Goal: Task Accomplishment & Management: Complete application form

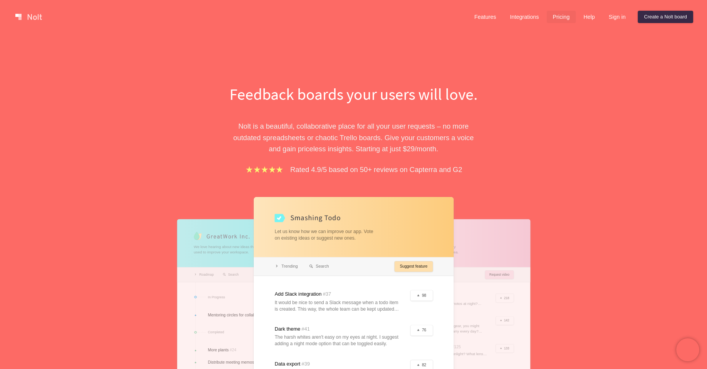
click at [557, 19] on link "Pricing" at bounding box center [561, 17] width 29 height 12
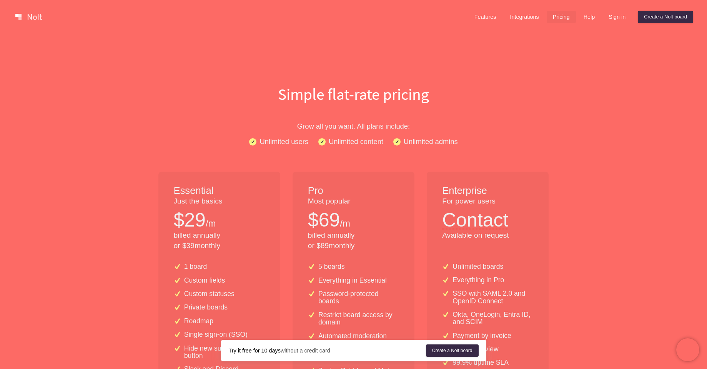
scroll to position [138, 0]
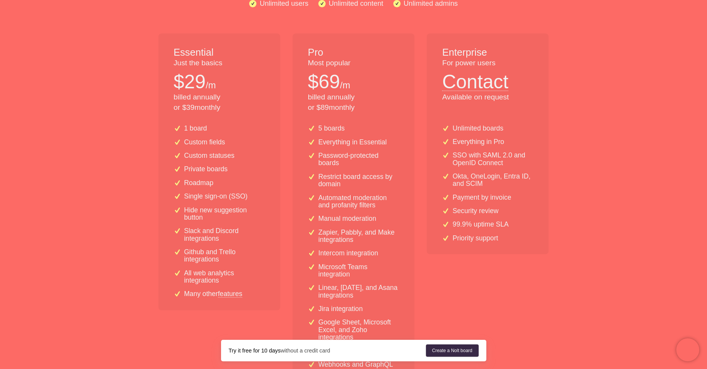
click at [178, 90] on p "$ 29" at bounding box center [190, 81] width 32 height 27
drag, startPoint x: 178, startPoint y: 90, endPoint x: 197, endPoint y: 103, distance: 22.8
click at [196, 103] on div "Essential Just the basics $ 29 /m billed annually or $ 39 monthly" at bounding box center [219, 75] width 122 height 85
click at [197, 103] on p "billed annually or $ 39 monthly" at bounding box center [219, 102] width 91 height 21
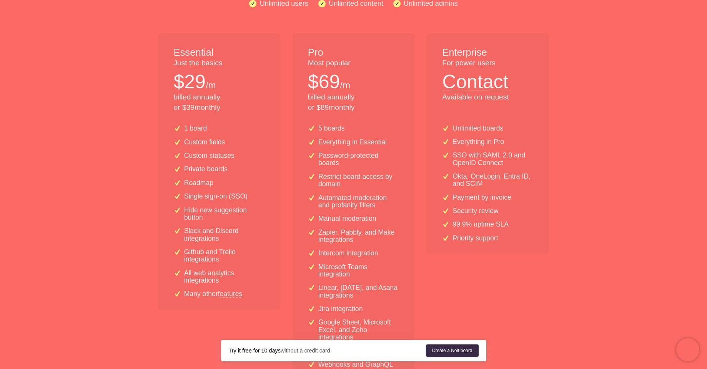
click at [197, 103] on p "billed annually or $ 39 monthly" at bounding box center [219, 102] width 91 height 21
drag, startPoint x: 197, startPoint y: 103, endPoint x: 213, endPoint y: 127, distance: 29.1
click at [213, 127] on div "Essential Just the basics $ 29 /m billed annually or $ 39 monthly 1 board Custo…" at bounding box center [219, 210] width 122 height 355
click at [213, 127] on div "1 board" at bounding box center [219, 128] width 91 height 7
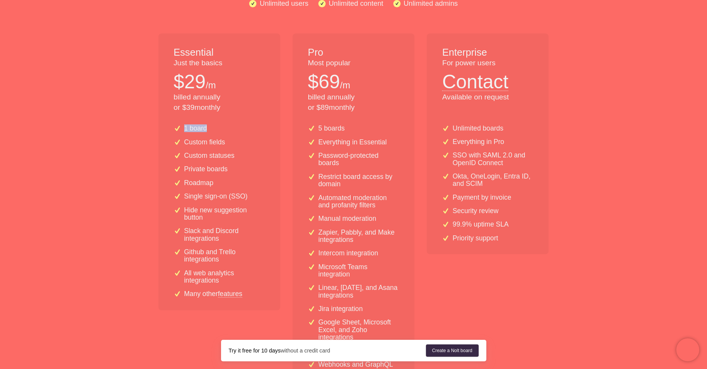
drag, startPoint x: 213, startPoint y: 127, endPoint x: 236, endPoint y: 130, distance: 23.7
click at [236, 130] on div "1 board" at bounding box center [219, 128] width 91 height 7
drag, startPoint x: 236, startPoint y: 130, endPoint x: 238, endPoint y: 145, distance: 15.2
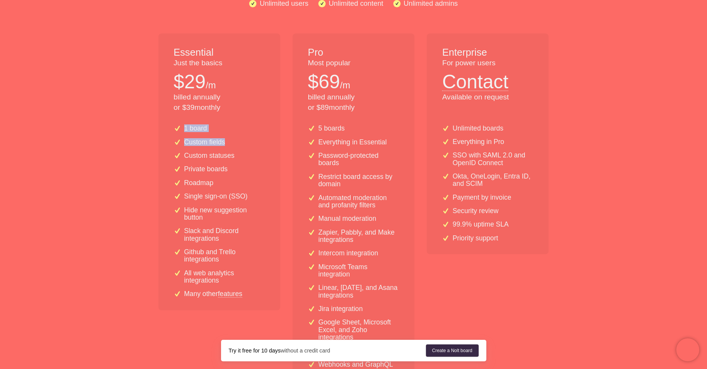
click at [238, 145] on div "1 board Custom fields Custom statuses Private boards Roadmap Single sign-on (SS…" at bounding box center [219, 214] width 122 height 191
click at [238, 145] on div "Custom fields" at bounding box center [219, 142] width 91 height 7
drag, startPoint x: 238, startPoint y: 145, endPoint x: 270, endPoint y: 131, distance: 34.8
click at [241, 160] on div "1 board Custom fields Custom statuses Private boards Roadmap Single sign-on (SS…" at bounding box center [219, 214] width 122 height 191
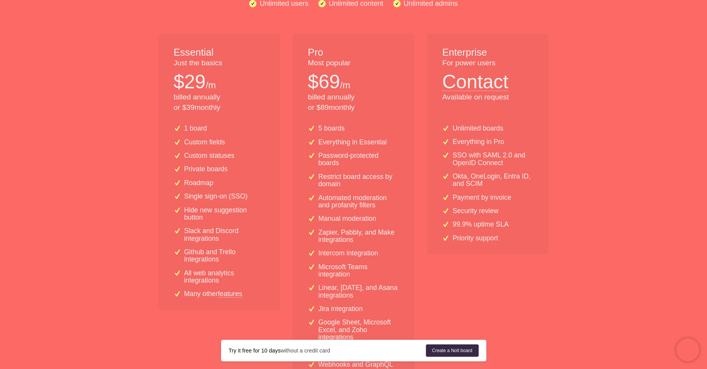
click at [326, 100] on p "billed annually or $ 89 monthly" at bounding box center [353, 102] width 91 height 21
click at [228, 128] on div "1 board" at bounding box center [219, 128] width 91 height 7
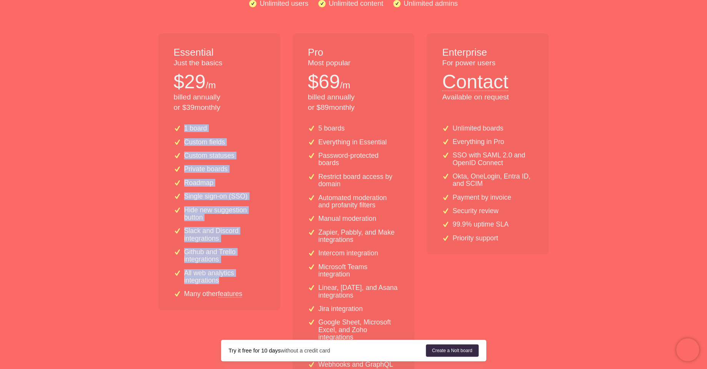
drag, startPoint x: 228, startPoint y: 128, endPoint x: 253, endPoint y: 276, distance: 150.5
click at [253, 277] on div "1 board Custom fields Custom statuses Private boards Roadmap Single sign-on (SS…" at bounding box center [219, 214] width 122 height 191
click at [253, 276] on p "All web analytics integrations" at bounding box center [224, 277] width 81 height 15
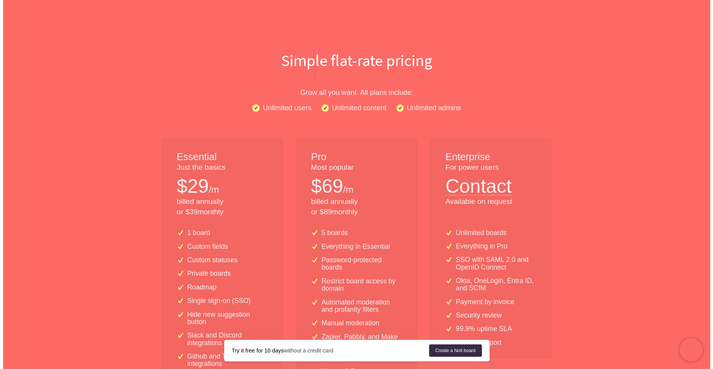
scroll to position [0, 0]
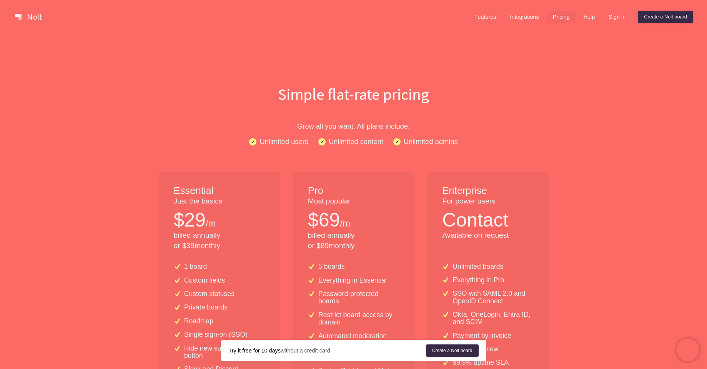
click at [337, 92] on h1 "Simple flat-rate pricing" at bounding box center [354, 94] width 492 height 22
click at [675, 17] on link "Create a Nolt board" at bounding box center [665, 17] width 55 height 12
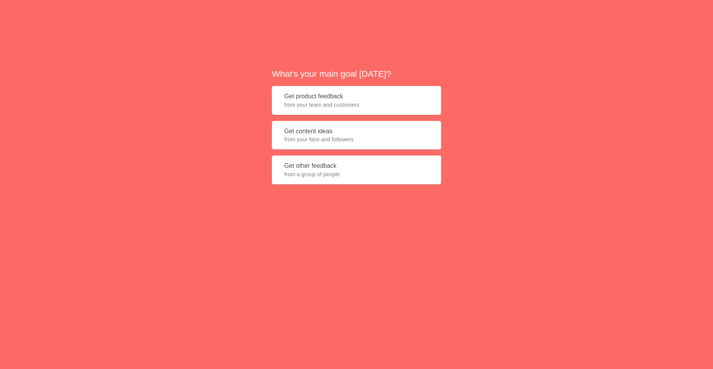
click at [366, 105] on span "from your team and customers" at bounding box center [356, 105] width 145 height 8
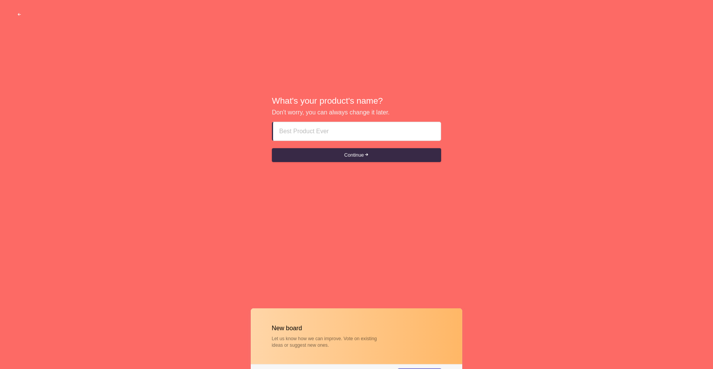
click at [354, 130] on input at bounding box center [356, 131] width 155 height 18
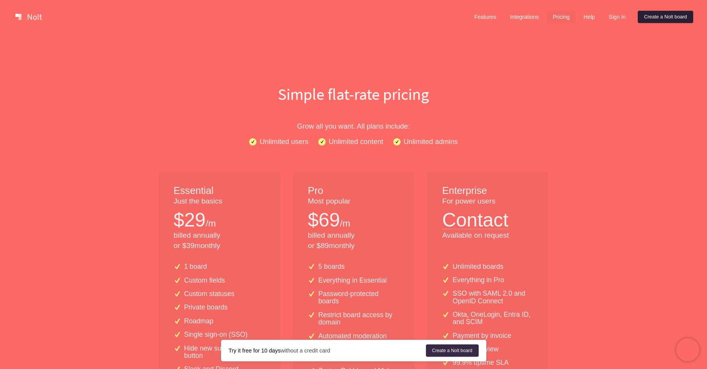
click at [654, 12] on link "Create a Nolt board" at bounding box center [665, 17] width 55 height 12
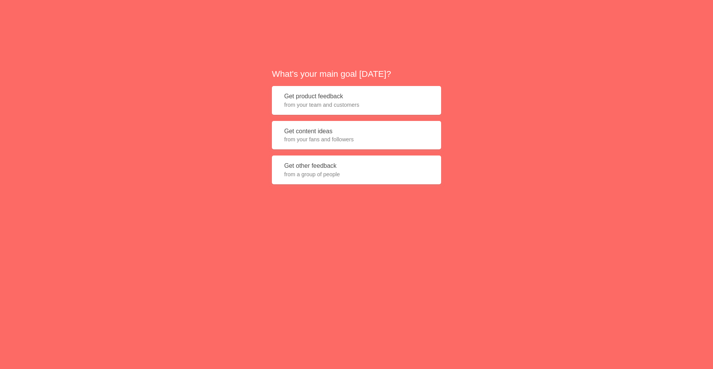
click at [360, 95] on button "Get product feedback from your team and customers" at bounding box center [356, 100] width 169 height 29
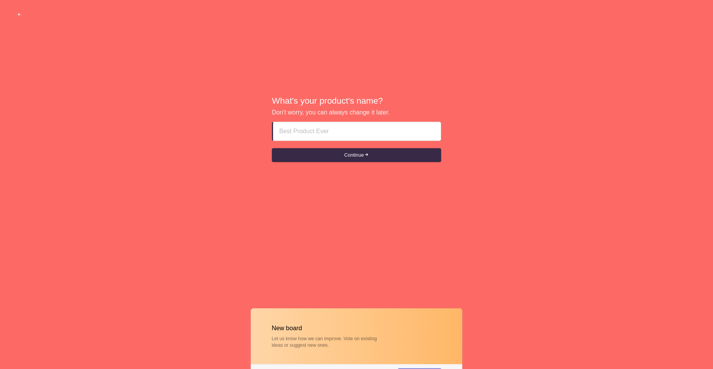
click at [328, 128] on input at bounding box center [356, 131] width 155 height 18
type input "teste"
click at [272, 148] on button "Continue" at bounding box center [356, 155] width 169 height 14
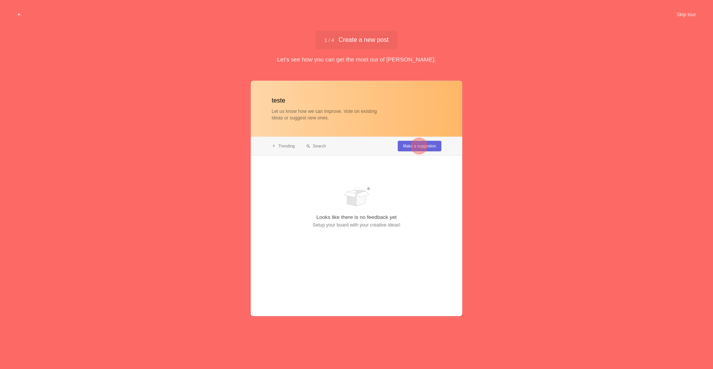
click at [436, 153] on div at bounding box center [356, 199] width 211 height 236
click at [379, 41] on span "1 / 4 Create a new post" at bounding box center [356, 40] width 64 height 6
click at [462, 164] on div "teste Let us know how we can improve. Vote on existing ideas or suggest new one…" at bounding box center [356, 220] width 713 height 288
click at [435, 141] on div at bounding box center [356, 199] width 211 height 236
click at [423, 147] on div at bounding box center [418, 146] width 15 height 15
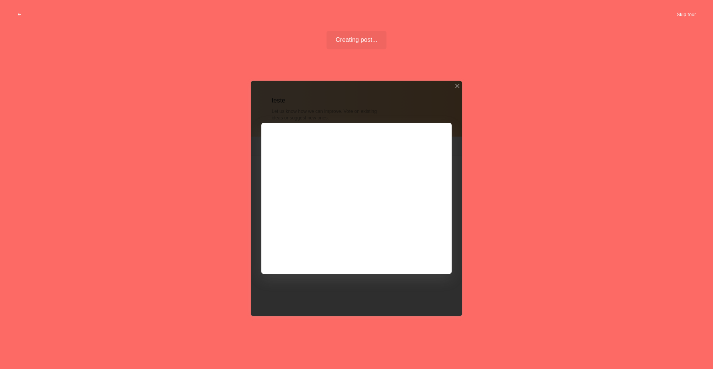
drag, startPoint x: 334, startPoint y: 163, endPoint x: 335, endPoint y: 171, distance: 7.7
click at [334, 167] on div at bounding box center [356, 199] width 211 height 236
click at [335, 171] on div at bounding box center [356, 199] width 211 height 236
click at [417, 253] on div at bounding box center [356, 199] width 211 height 236
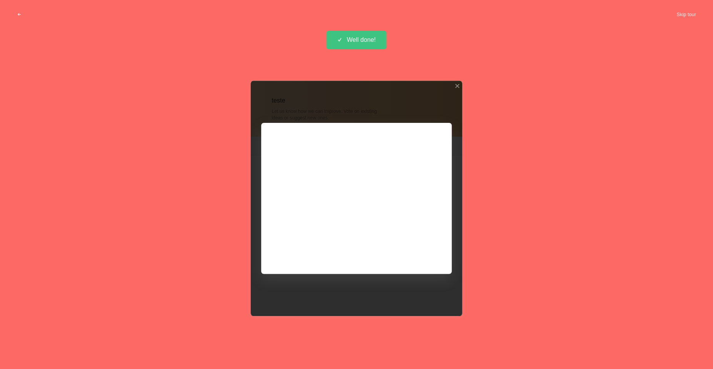
click at [421, 252] on div at bounding box center [356, 199] width 211 height 236
click at [373, 222] on div at bounding box center [356, 199] width 211 height 236
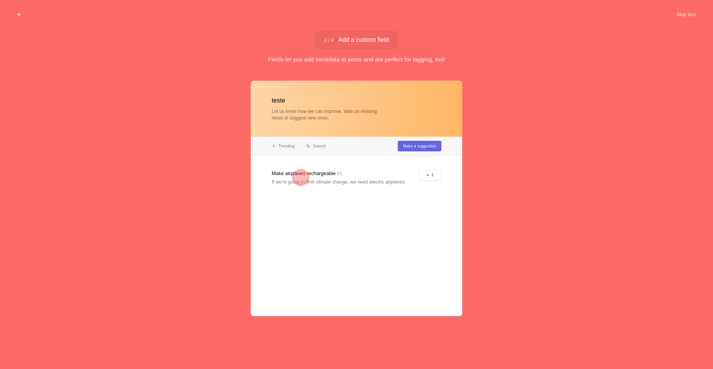
click at [295, 173] on div at bounding box center [300, 177] width 15 height 15
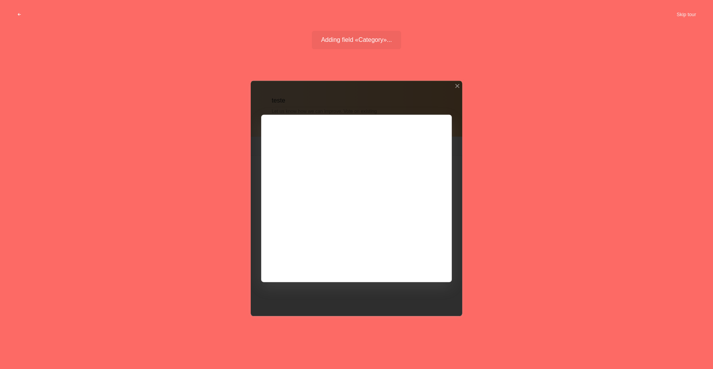
click at [371, 225] on div at bounding box center [356, 199] width 211 height 236
click at [396, 212] on div at bounding box center [356, 199] width 211 height 236
click at [379, 228] on div at bounding box center [356, 199] width 211 height 236
click at [372, 181] on div at bounding box center [356, 199] width 211 height 236
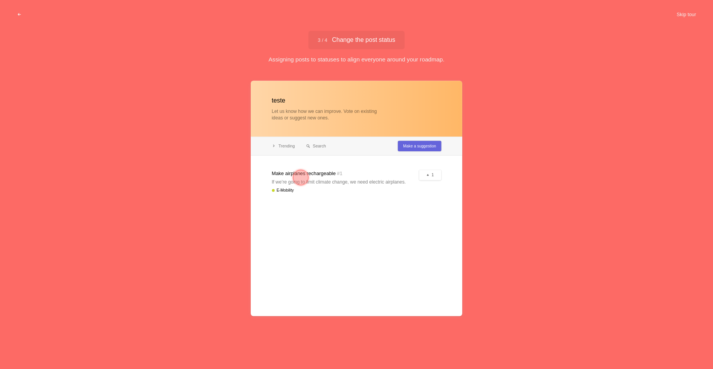
click at [296, 178] on div at bounding box center [300, 177] width 15 height 15
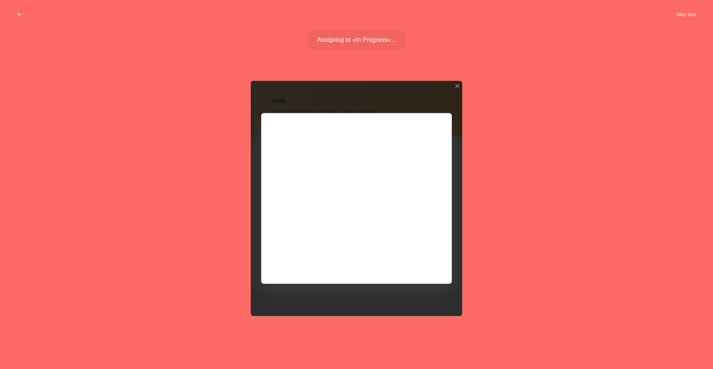
click at [347, 181] on div at bounding box center [356, 199] width 211 height 236
click at [325, 162] on div at bounding box center [356, 199] width 211 height 236
click at [346, 203] on div at bounding box center [356, 199] width 211 height 236
drag, startPoint x: 349, startPoint y: 195, endPoint x: 322, endPoint y: 148, distance: 53.9
click at [349, 194] on div at bounding box center [356, 199] width 211 height 236
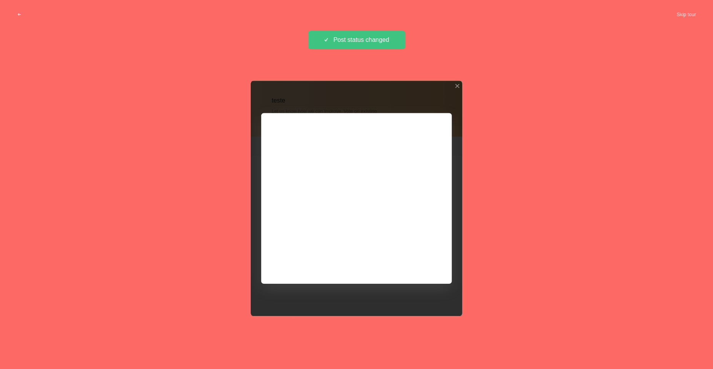
click at [327, 170] on div at bounding box center [356, 199] width 211 height 236
click at [354, 191] on div at bounding box center [356, 199] width 211 height 236
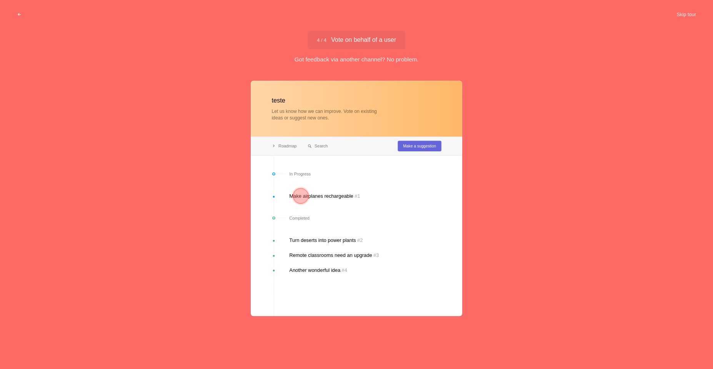
click at [312, 163] on div at bounding box center [356, 199] width 211 height 236
drag, startPoint x: 324, startPoint y: 194, endPoint x: 319, endPoint y: 195, distance: 4.8
click at [323, 194] on div at bounding box center [356, 199] width 211 height 236
click at [306, 196] on div at bounding box center [300, 196] width 15 height 15
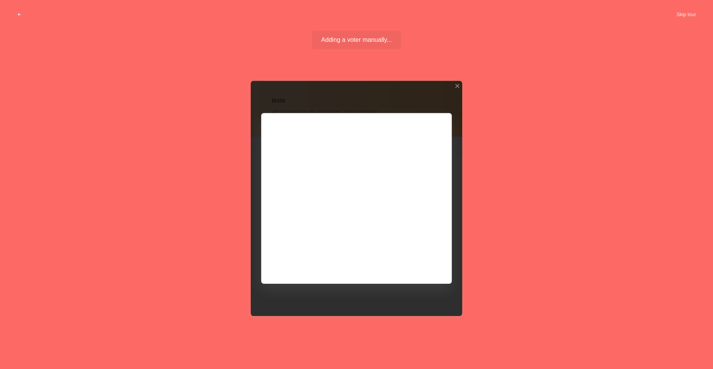
click at [416, 210] on div at bounding box center [356, 199] width 211 height 236
click at [419, 205] on div at bounding box center [356, 199] width 211 height 236
drag, startPoint x: 355, startPoint y: 151, endPoint x: 334, endPoint y: 144, distance: 22.4
click at [354, 151] on div at bounding box center [356, 199] width 211 height 236
click at [334, 144] on div at bounding box center [356, 199] width 211 height 236
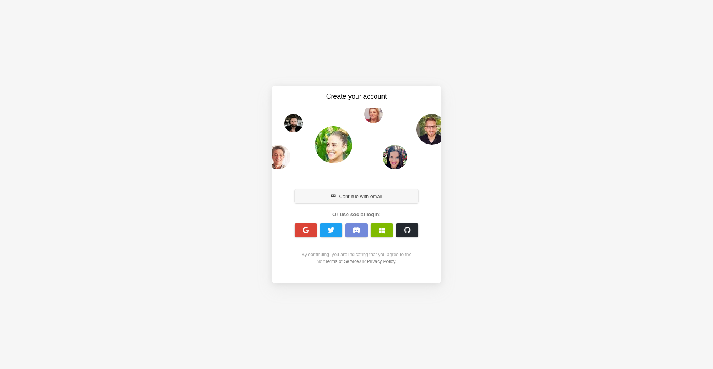
click at [355, 195] on button "Continue with email" at bounding box center [356, 197] width 124 height 14
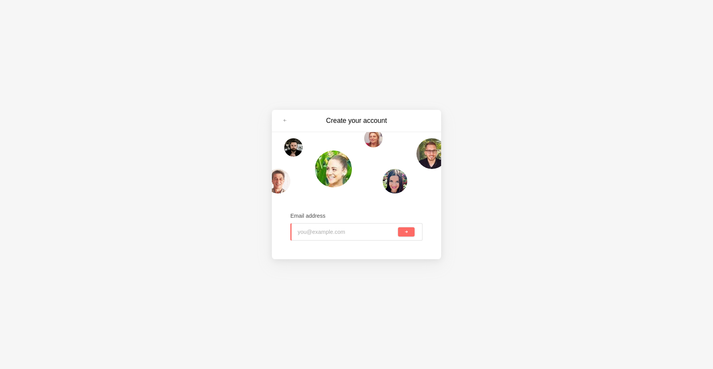
click at [335, 236] on input "email" at bounding box center [347, 232] width 99 height 17
type input "lucianomrolim@gmail.com"
click at [398, 228] on button "submit" at bounding box center [406, 232] width 17 height 9
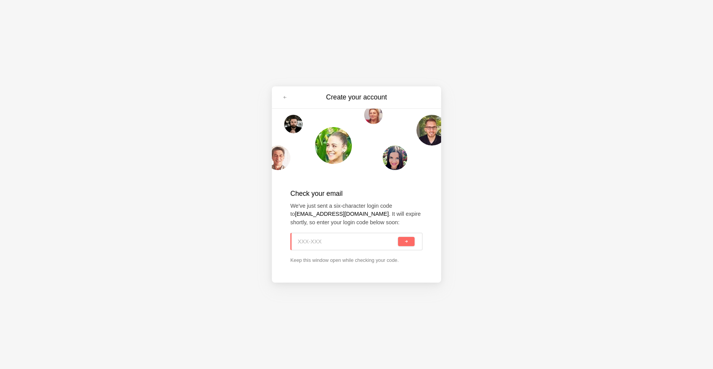
paste input "ANH-VXP"
type input "ANH-VXP"
drag, startPoint x: 406, startPoint y: 242, endPoint x: 406, endPoint y: 220, distance: 22.3
click at [407, 241] on span "submit" at bounding box center [406, 242] width 4 height 4
